Goal: Task Accomplishment & Management: Manage account settings

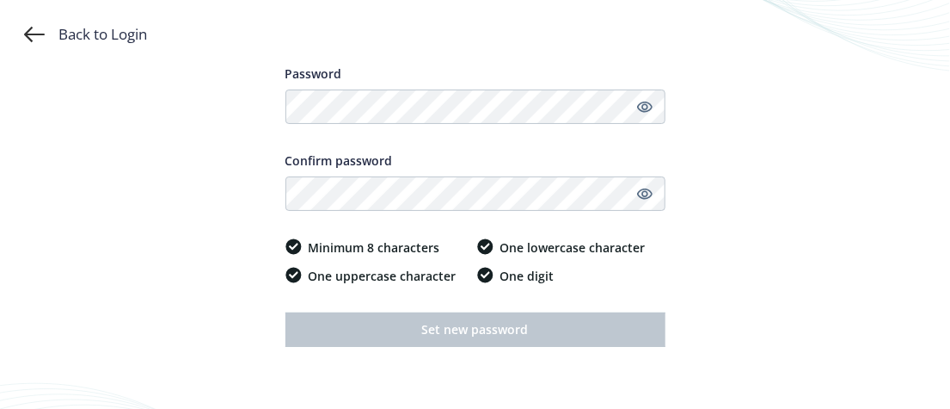
click at [193, 286] on div "Back to Login Password Confirm password Minimum 8 characters One uppercase char…" at bounding box center [475, 204] width 950 height 409
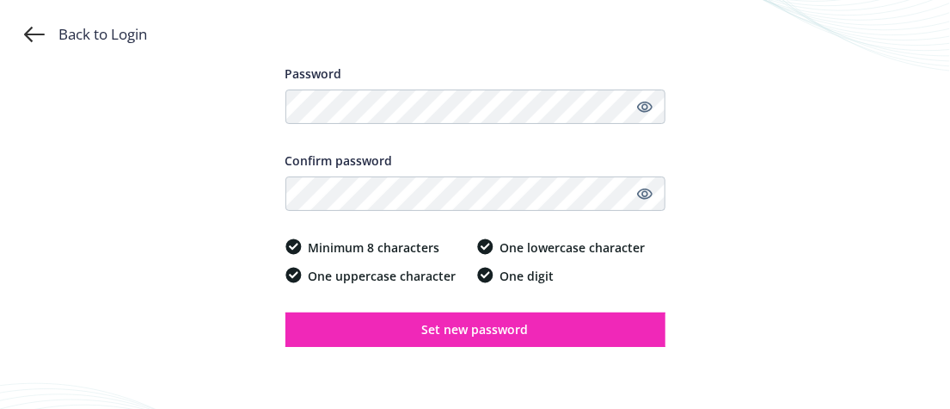
click at [929, 157] on div "Back to Login Password Confirm password Minimum 8 characters One uppercase char…" at bounding box center [475, 204] width 950 height 409
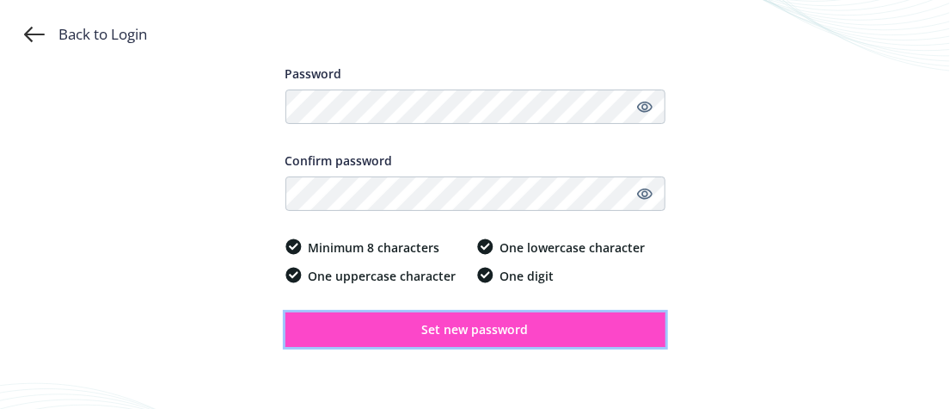
click at [458, 341] on button "Set new password" at bounding box center [476, 329] width 380 height 34
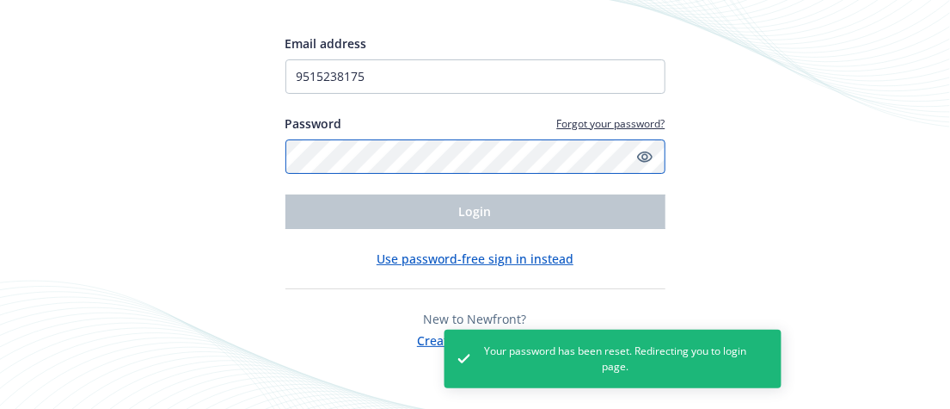
click at [83, 144] on div "Email address 9515238175 Password Forgot your password? Login Use password-free…" at bounding box center [475, 204] width 950 height 409
click at [796, 220] on div "Email address 9515238175 Password Forgot your password? Login Use password-free…" at bounding box center [475, 204] width 950 height 409
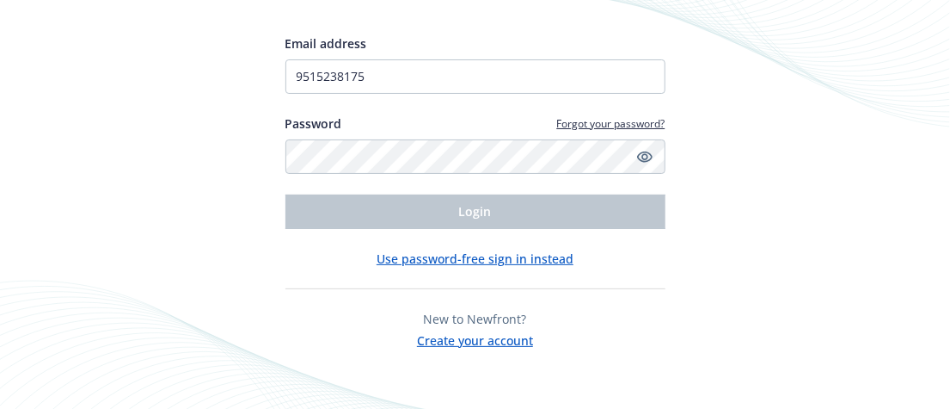
click at [689, 255] on div "Email address 9515238175 Password Forgot your password? Login Use password-free…" at bounding box center [475, 204] width 950 height 409
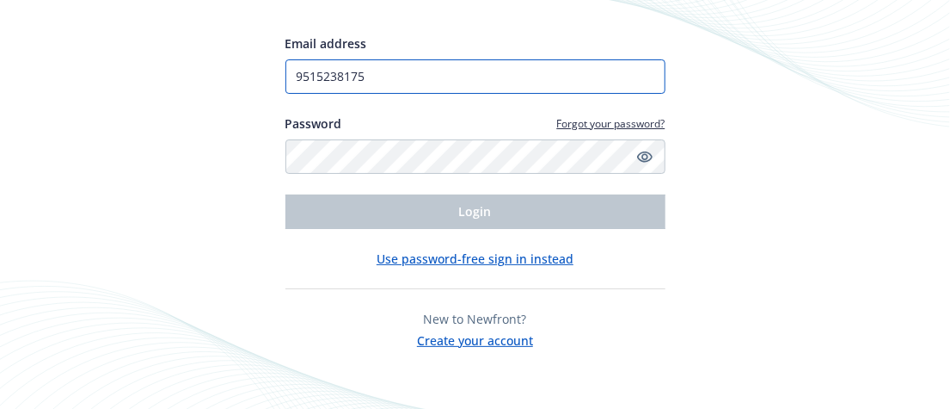
click at [420, 80] on input "9515238175" at bounding box center [476, 76] width 380 height 34
type input "[PERSON_NAME][EMAIL_ADDRESS][PERSON_NAME][DOMAIN_NAME]"
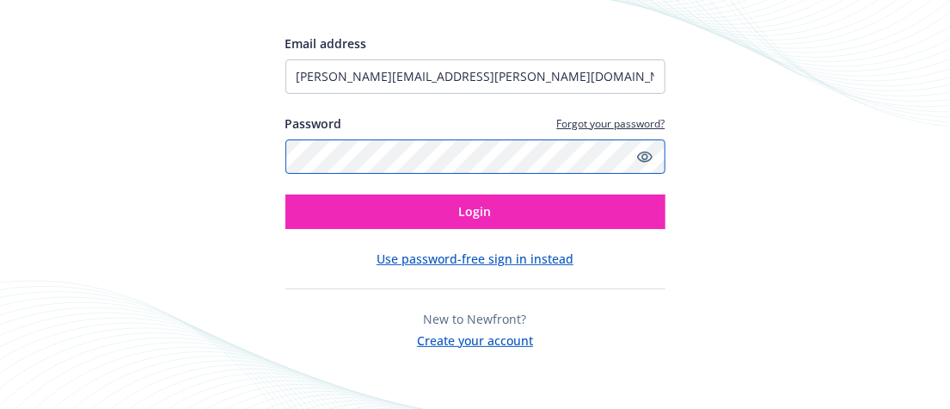
click at [201, 138] on div "Email address [PERSON_NAME][EMAIL_ADDRESS][PERSON_NAME][DOMAIN_NAME] Password F…" at bounding box center [475, 204] width 950 height 409
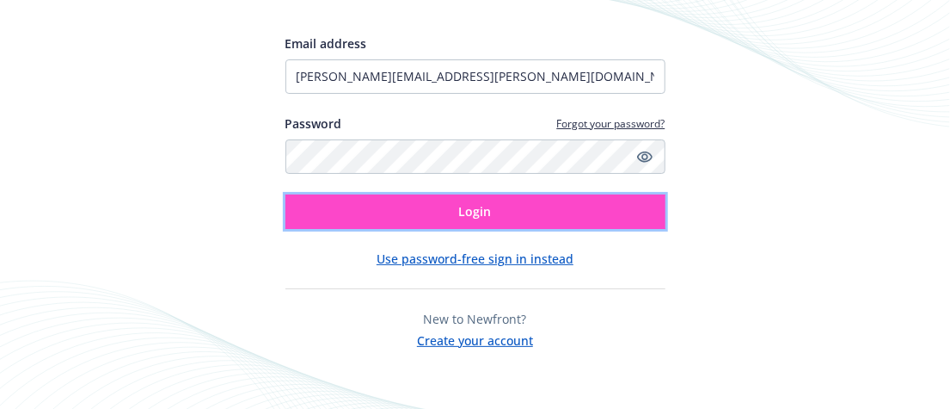
click at [593, 209] on button "Login" at bounding box center [476, 211] width 380 height 34
